Goal: Book appointment/travel/reservation

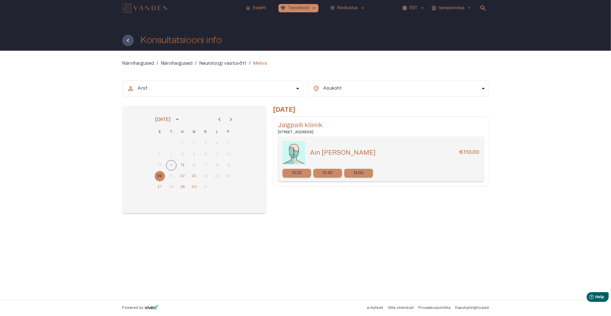
click at [296, 174] on p "13:20" at bounding box center [297, 173] width 10 height 6
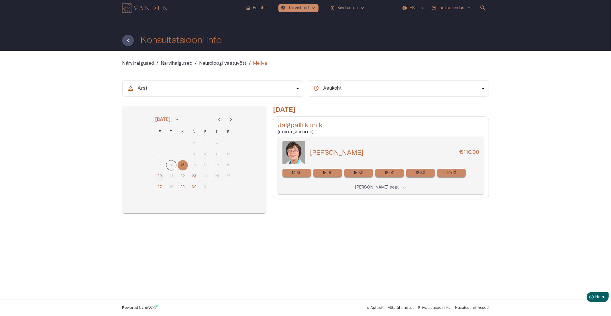
click at [160, 176] on button "20" at bounding box center [160, 176] width 10 height 10
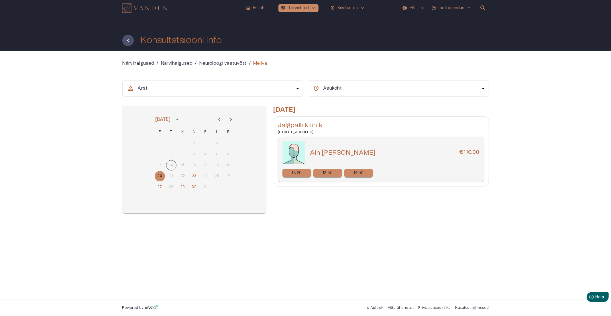
click at [294, 172] on p "13:20" at bounding box center [297, 173] width 10 height 6
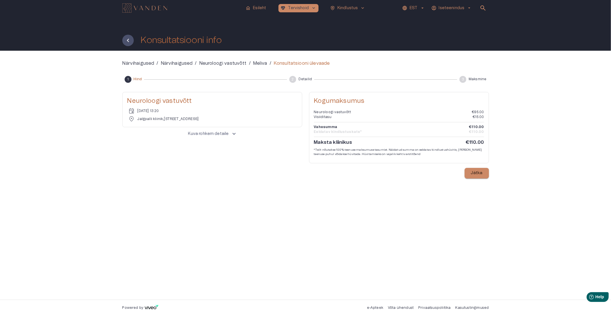
click at [477, 172] on p "Jätka" at bounding box center [477, 173] width 12 height 6
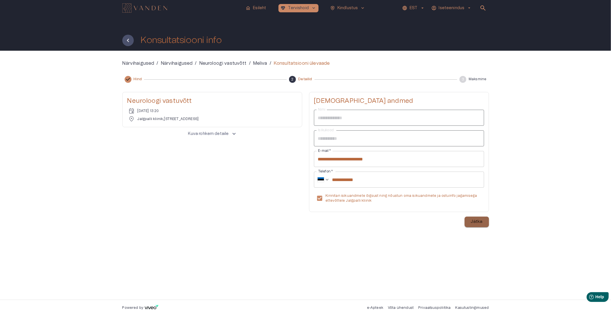
click at [477, 221] on p "Jätka" at bounding box center [477, 222] width 12 height 6
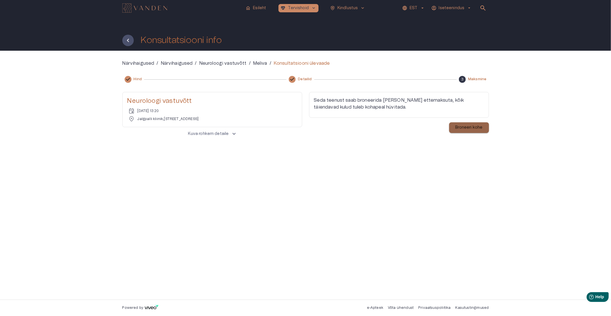
click at [468, 127] on p "Broneeri kohe" at bounding box center [468, 128] width 27 height 6
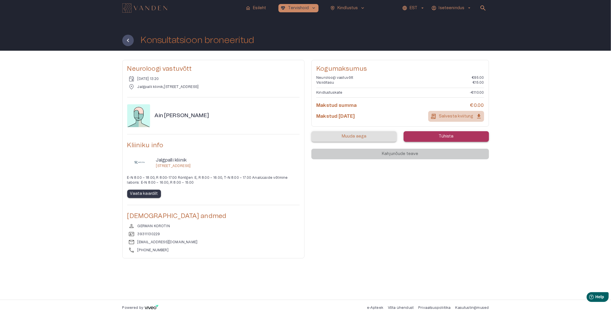
click at [463, 115] on p "Salvesta kviitung" at bounding box center [456, 116] width 35 height 6
click at [130, 39] on icon "Tagasi" at bounding box center [128, 40] width 7 height 7
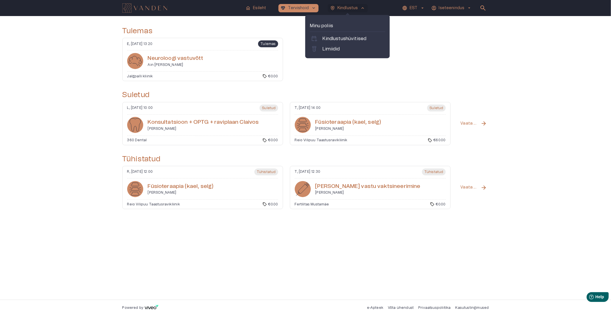
click at [352, 8] on p "Kindlustus" at bounding box center [347, 8] width 21 height 6
click at [336, 43] on div "calendar_add_on Kindlustushüvitised" at bounding box center [347, 38] width 75 height 9
click at [331, 49] on p "Limiidid" at bounding box center [331, 49] width 17 height 7
